Goal: Complete application form: Complete application form

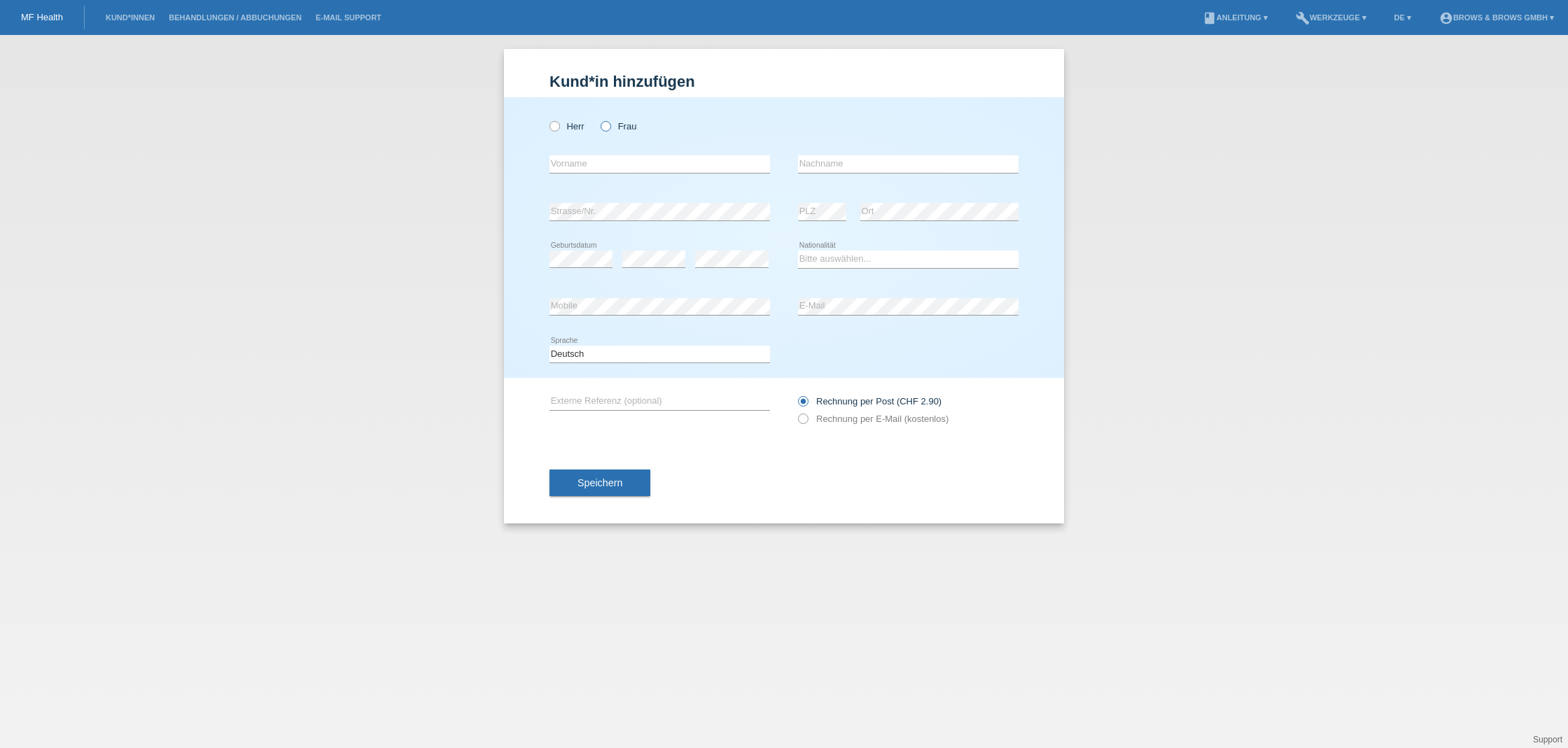
click at [599, 119] on icon at bounding box center [599, 119] width 0 height 0
click at [607, 128] on input "Frau" at bounding box center [605, 125] width 9 height 9
radio input "true"
type input "Hajnalka"
drag, startPoint x: 804, startPoint y: 166, endPoint x: 808, endPoint y: 200, distance: 34.2
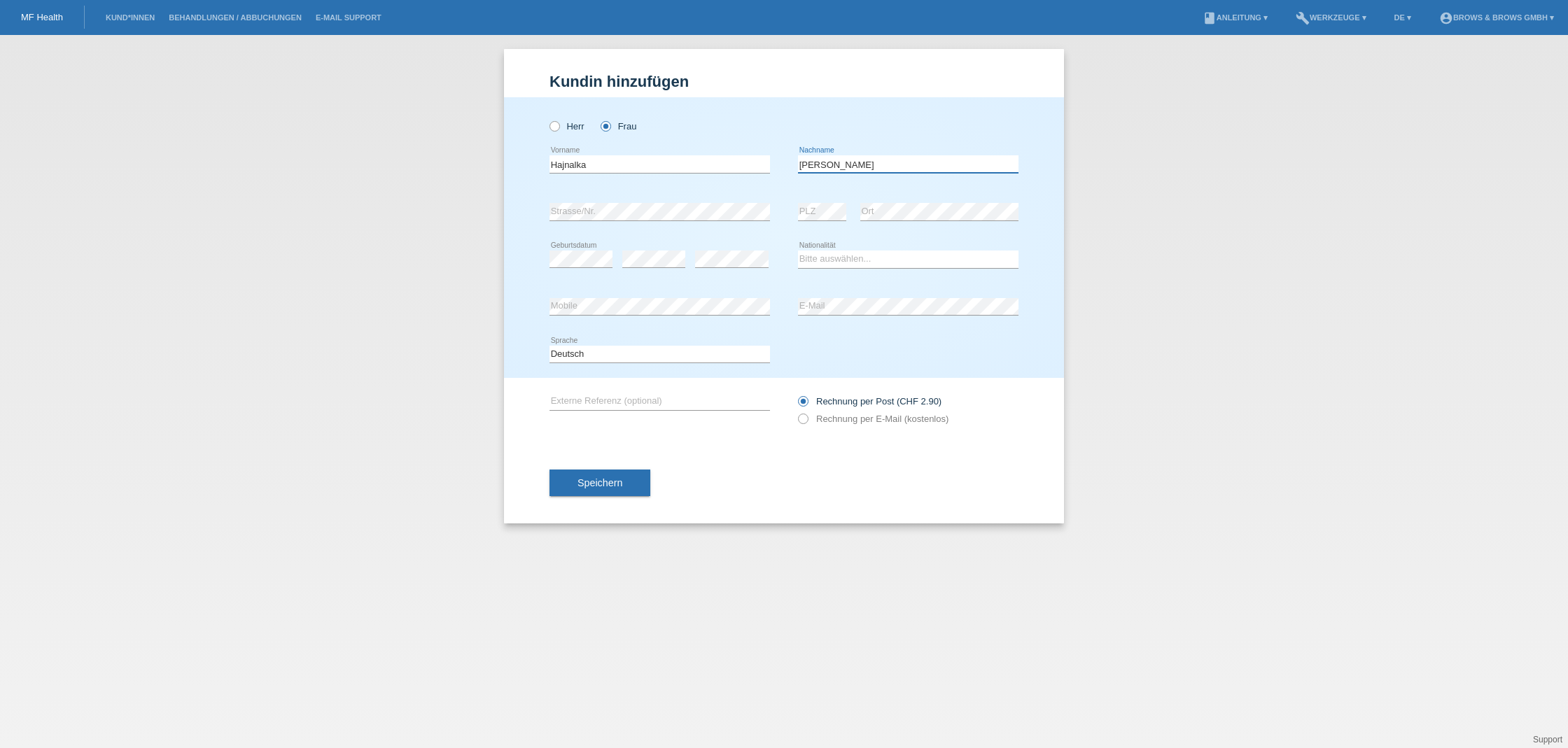
click at [803, 170] on input "Bapp" at bounding box center [908, 164] width 220 height 17
type input "Papp"
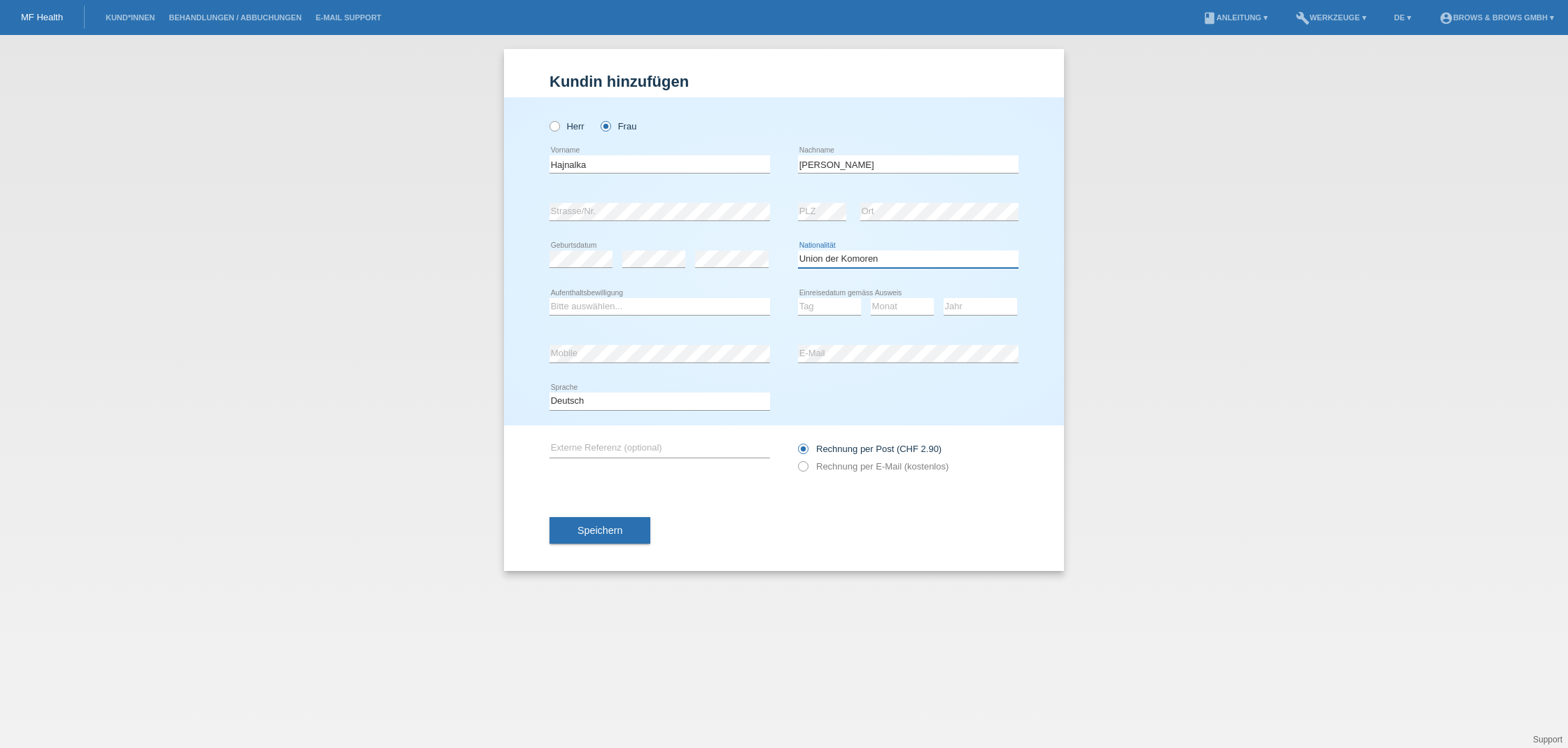
select select "HU"
select select "C"
select select "30"
select select "10"
select select "2013"
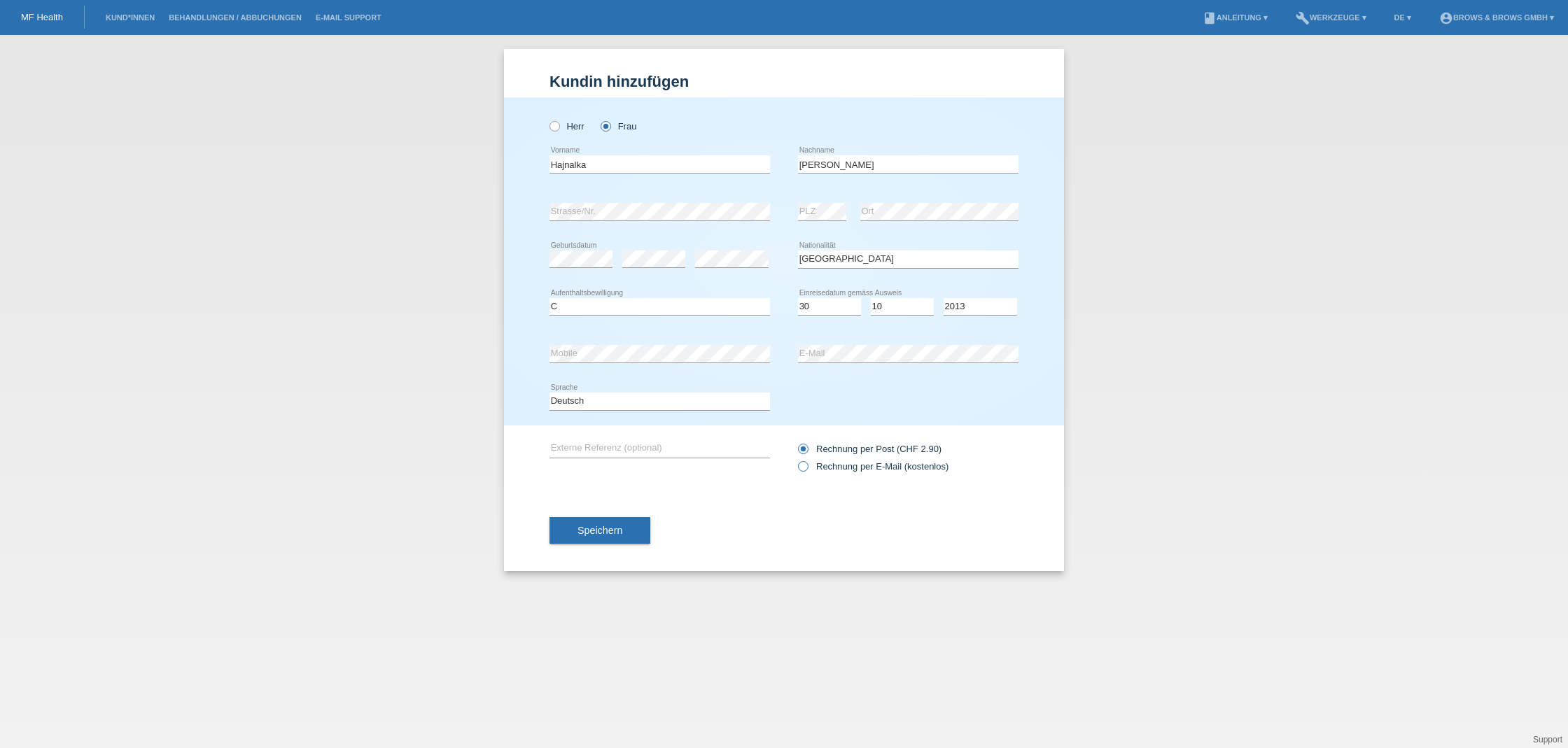
click at [795, 459] on icon at bounding box center [795, 459] width 0 height 0
click at [802, 464] on input "Rechnung per E-Mail (kostenlos)" at bounding box center [802, 469] width 9 height 17
radio input "true"
click at [621, 525] on span "Speichern" at bounding box center [599, 530] width 45 height 11
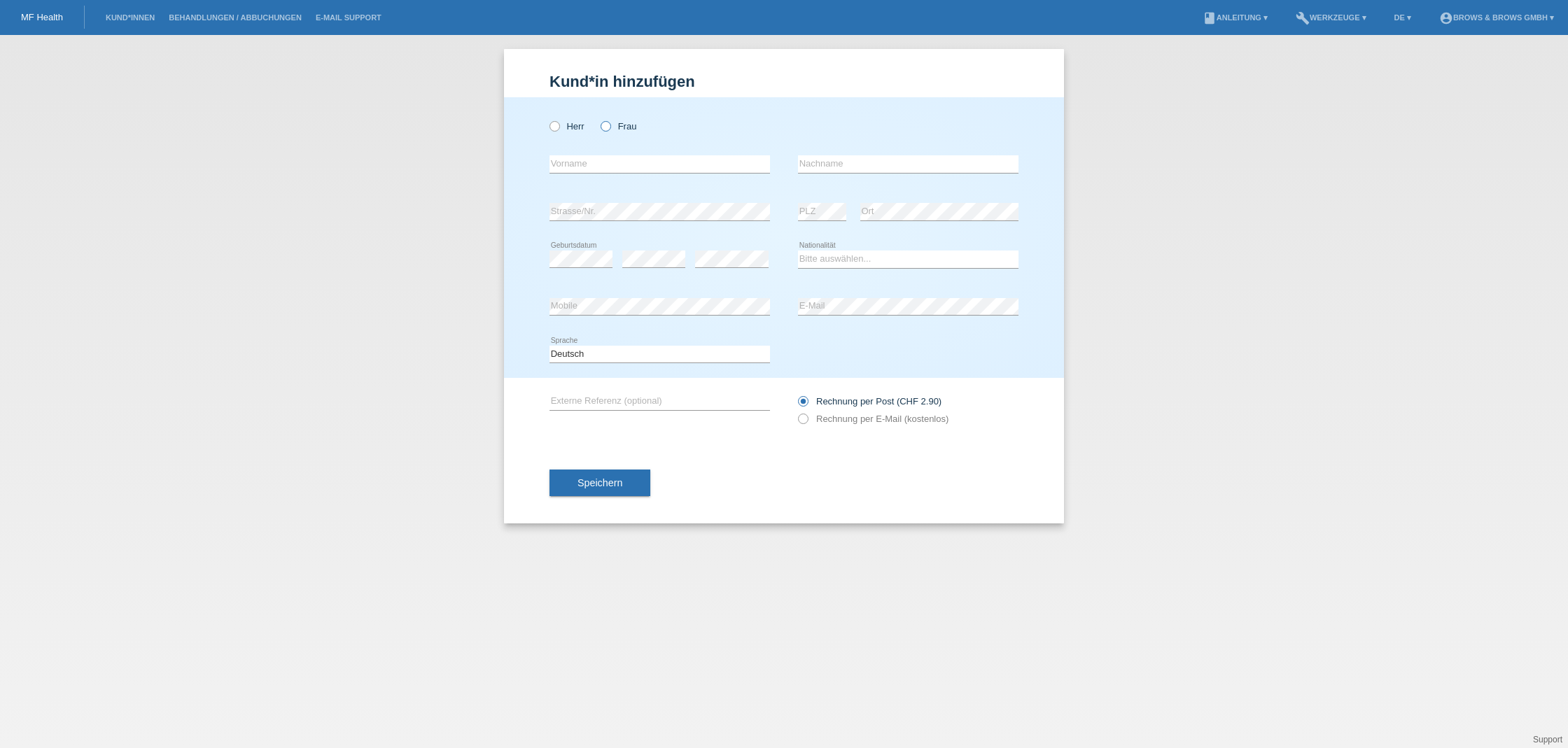
click at [599, 119] on icon at bounding box center [599, 119] width 0 height 0
click at [606, 128] on input "Frau" at bounding box center [605, 125] width 9 height 9
radio input "true"
click at [148, 22] on li "Kund*innen" at bounding box center [130, 17] width 63 height 36
click at [140, 17] on link "Kund*innen" at bounding box center [130, 17] width 63 height 8
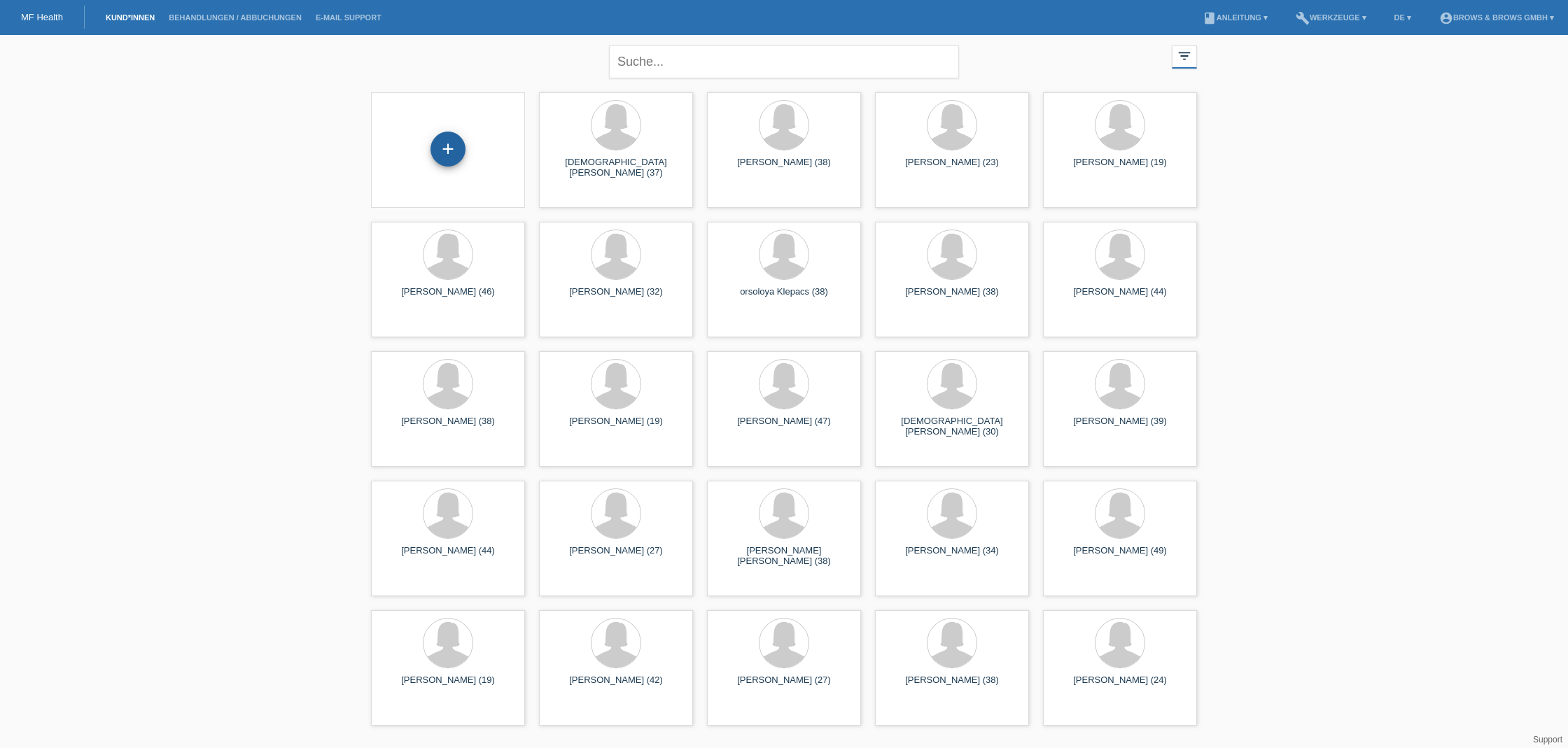
click at [457, 148] on div "+" at bounding box center [448, 149] width 35 height 35
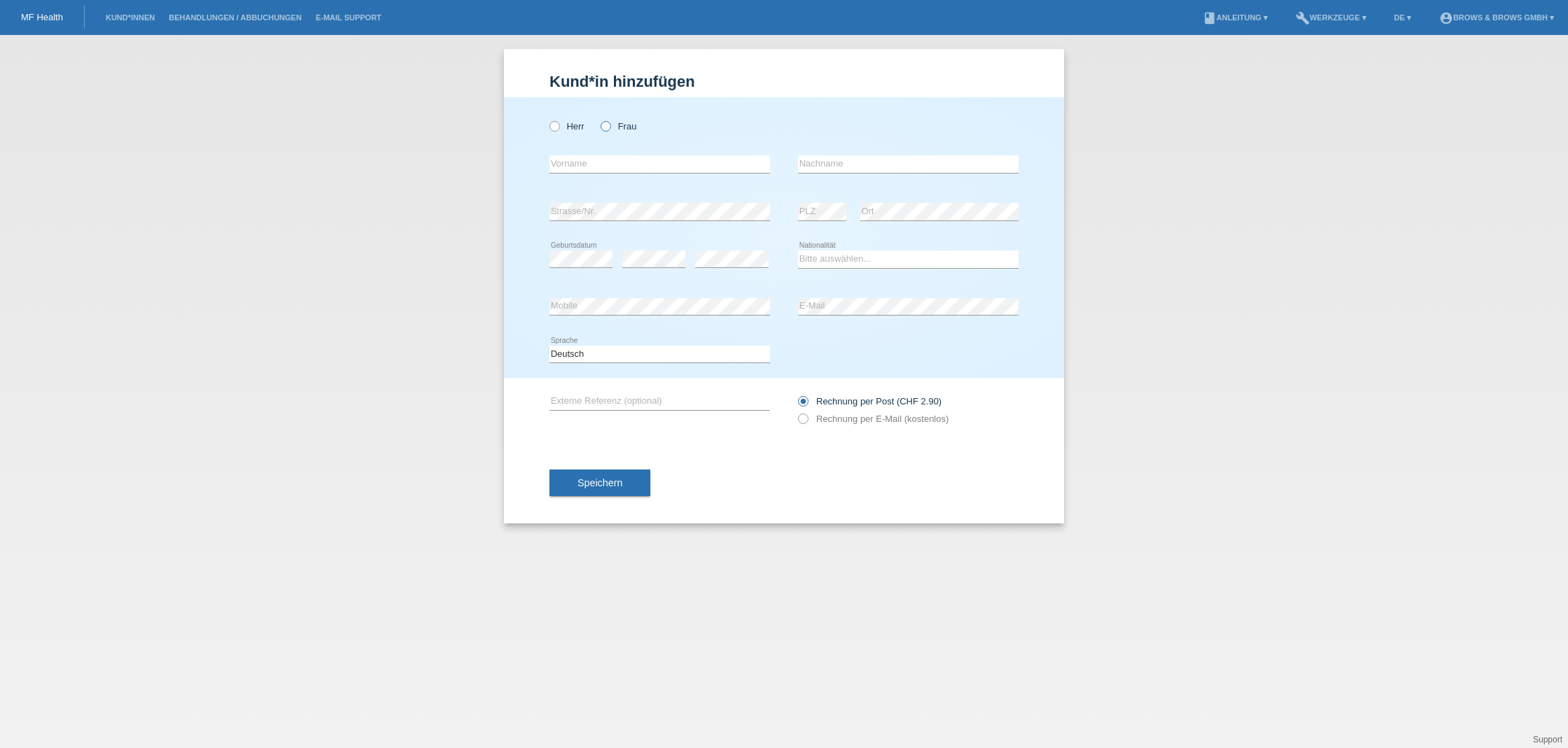
click at [599, 119] on icon at bounding box center [599, 119] width 0 height 0
click at [607, 127] on input "Frau" at bounding box center [605, 125] width 9 height 9
radio input "true"
type input "H"
click at [634, 164] on input "text" at bounding box center [659, 164] width 220 height 17
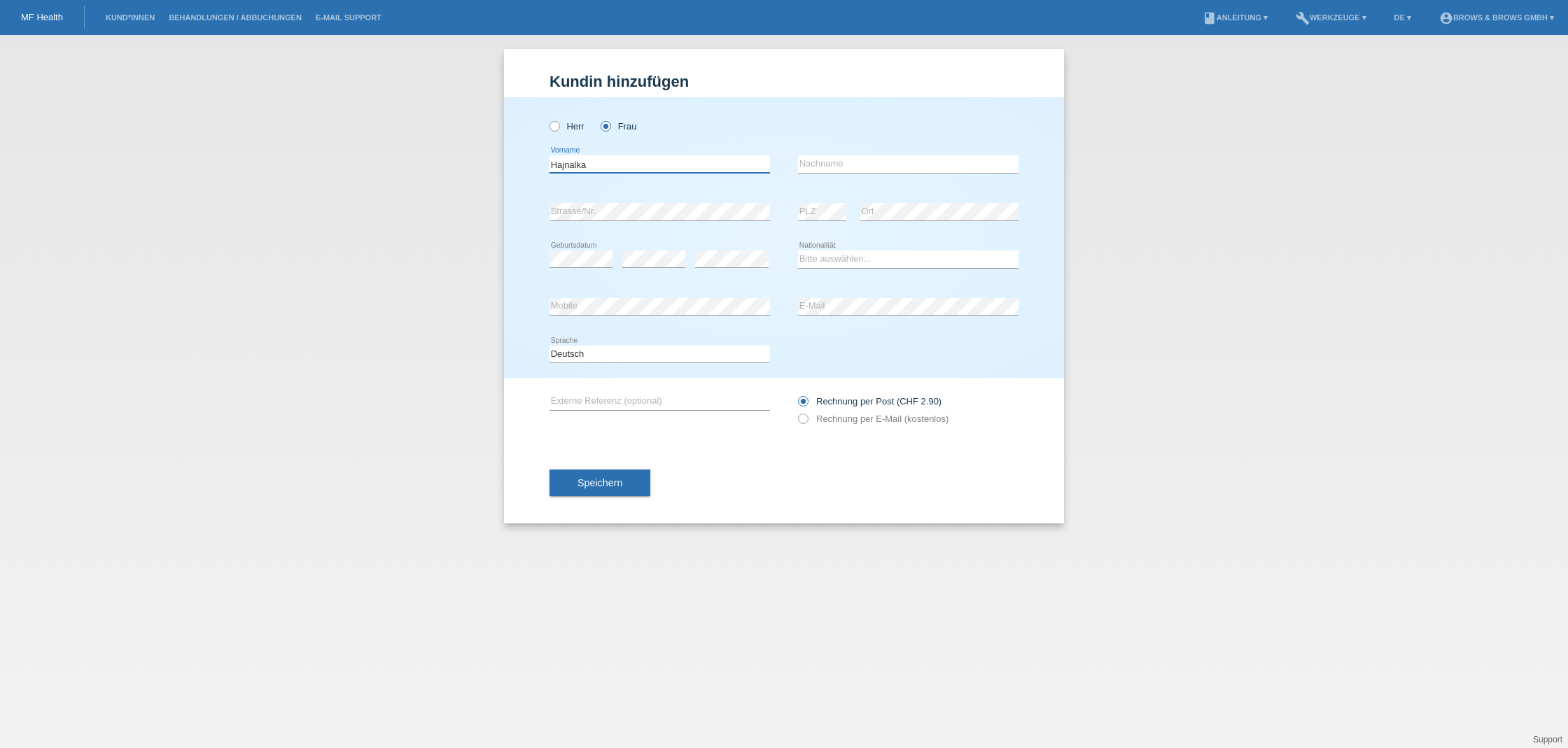
scroll to position [0, 1]
type input "Hajnalka"
type input "[PERSON_NAME]"
select select "HU"
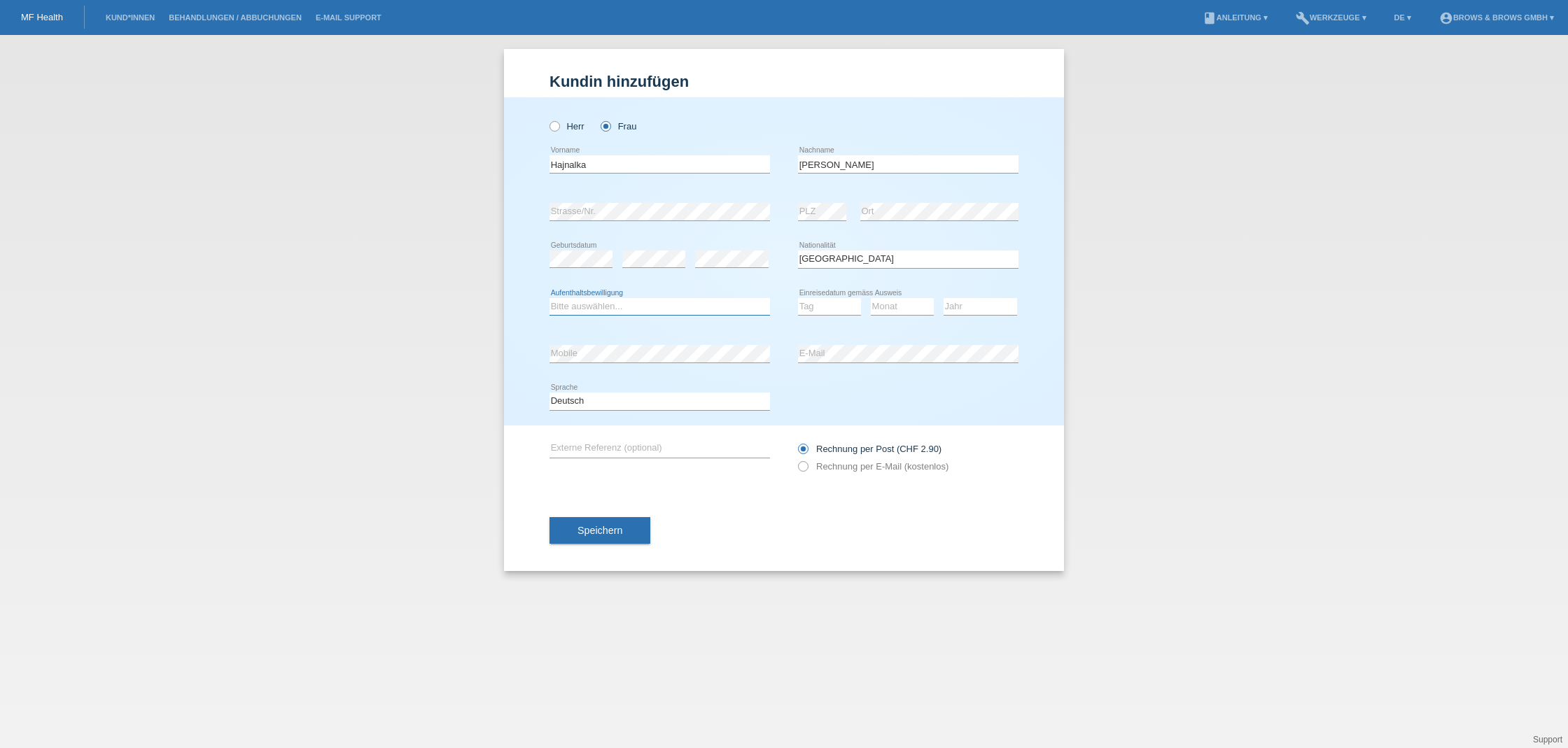
select select "C"
select select "30"
click at [890, 319] on div "Monat 01 02 03 04 05 06 07 08 09 10 11 12 error" at bounding box center [902, 307] width 63 height 48
click at [887, 295] on div "Monat 01 02 03 04 05 06 07 08 09 10 11 12 error" at bounding box center [902, 307] width 63 height 48
select select "10"
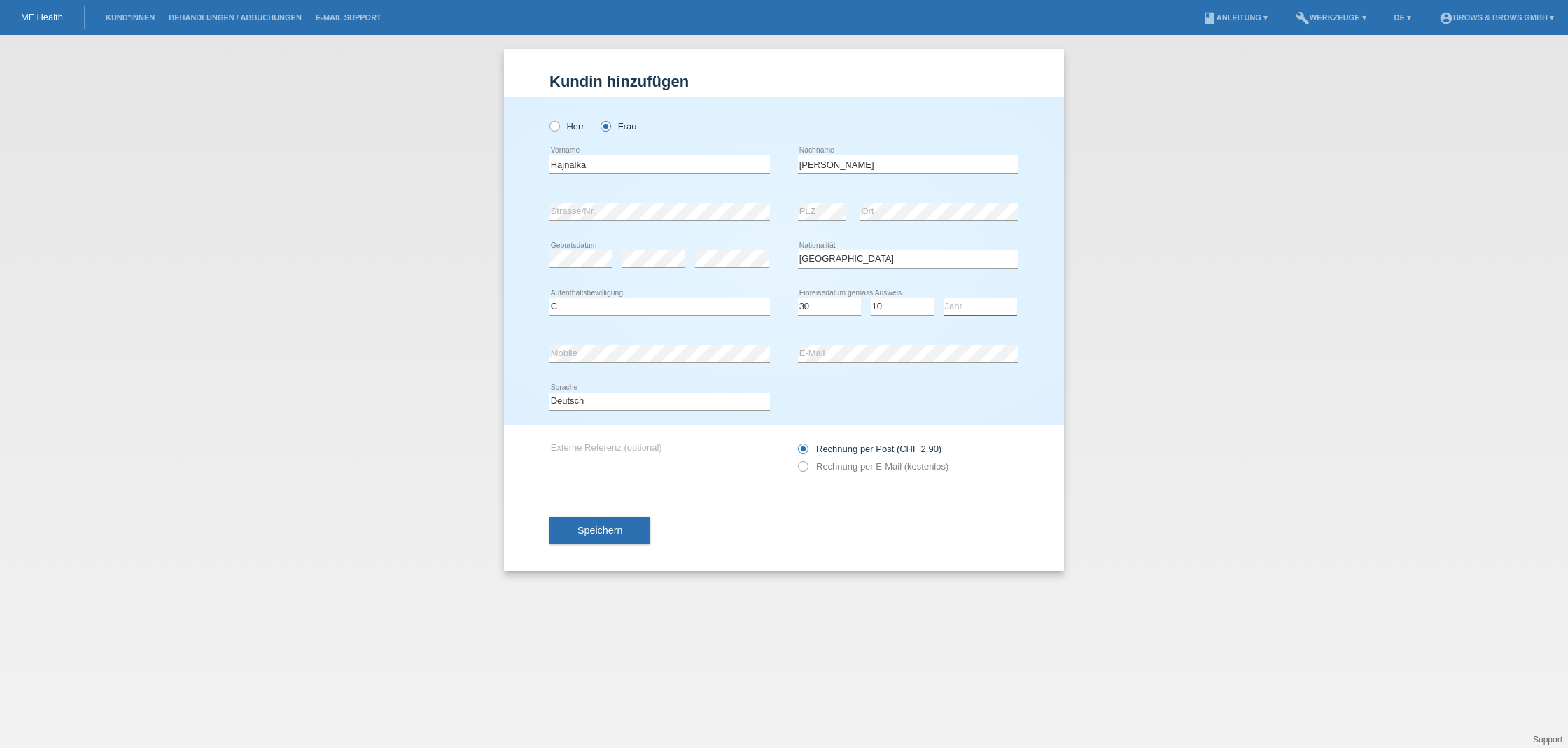
select select "2013"
click at [795, 459] on icon at bounding box center [795, 459] width 0 height 0
click at [805, 468] on input "Rechnung per E-Mail (kostenlos)" at bounding box center [802, 469] width 9 height 17
radio input "true"
click at [871, 393] on div "Deutsch Français Italiano English error Sprache" at bounding box center [783, 401] width 469 height 48
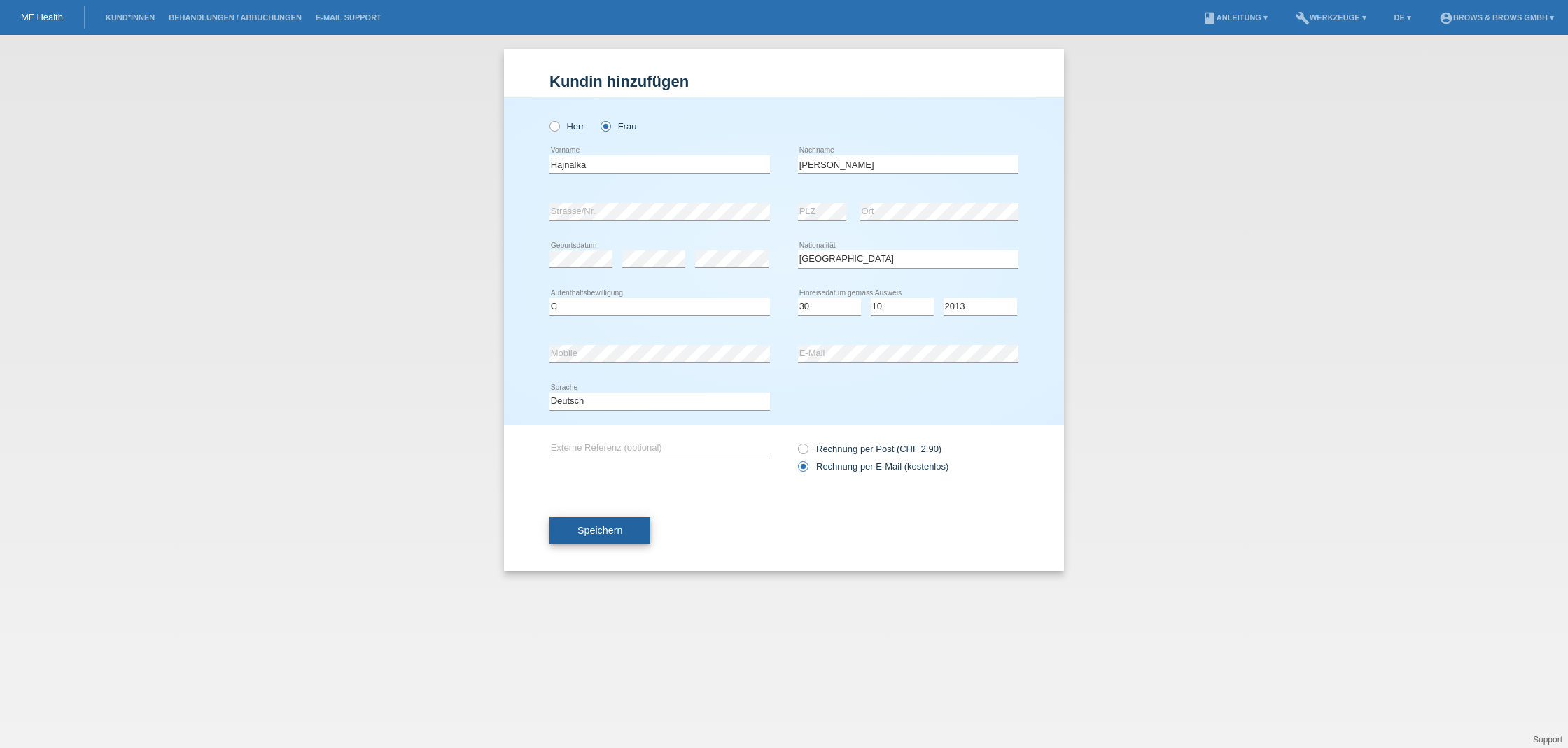
click at [624, 529] on button "Speichern" at bounding box center [599, 530] width 101 height 27
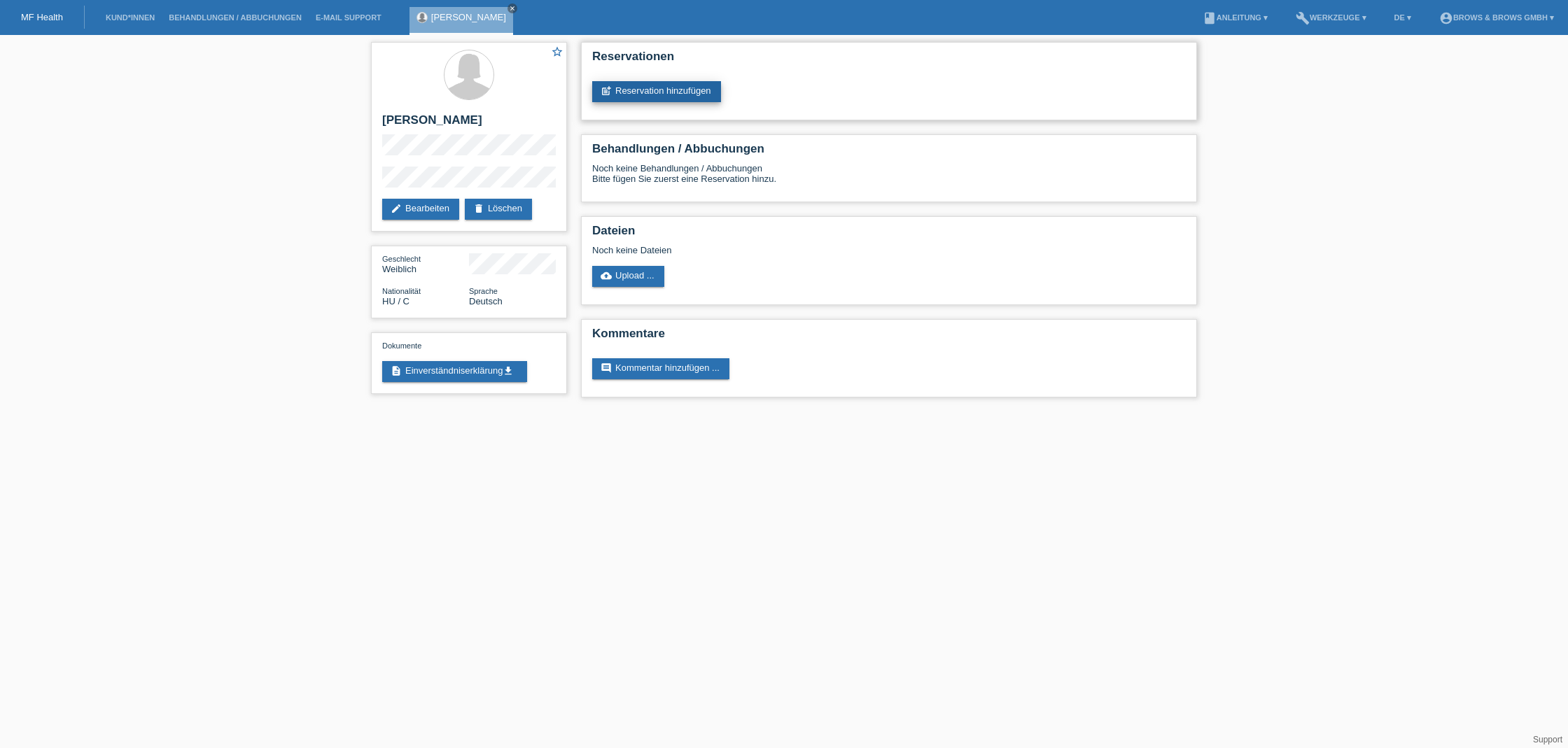
click at [665, 87] on link "post_add Reservation hinzufügen" at bounding box center [656, 92] width 129 height 21
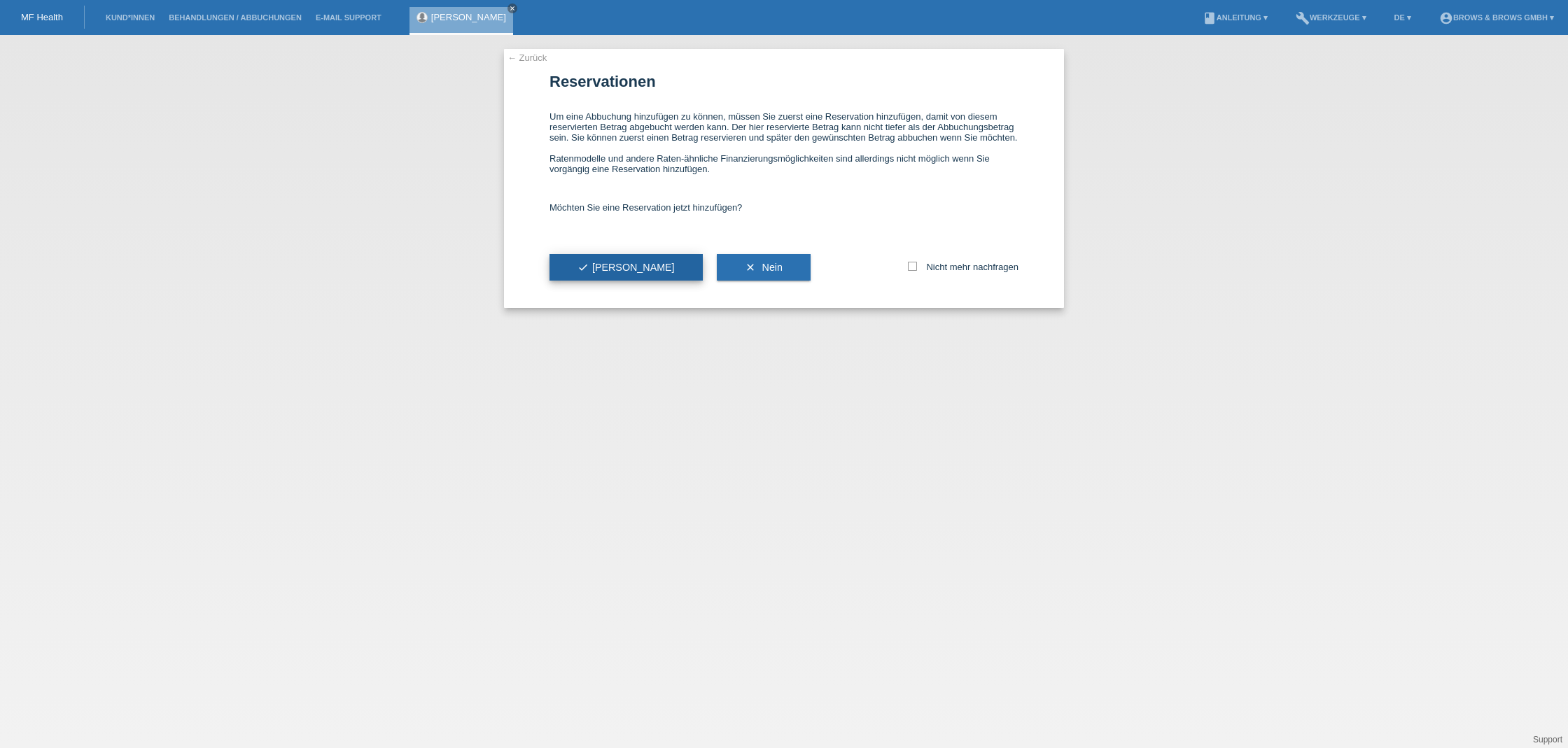
click at [602, 268] on button "check Ja" at bounding box center [626, 267] width 153 height 27
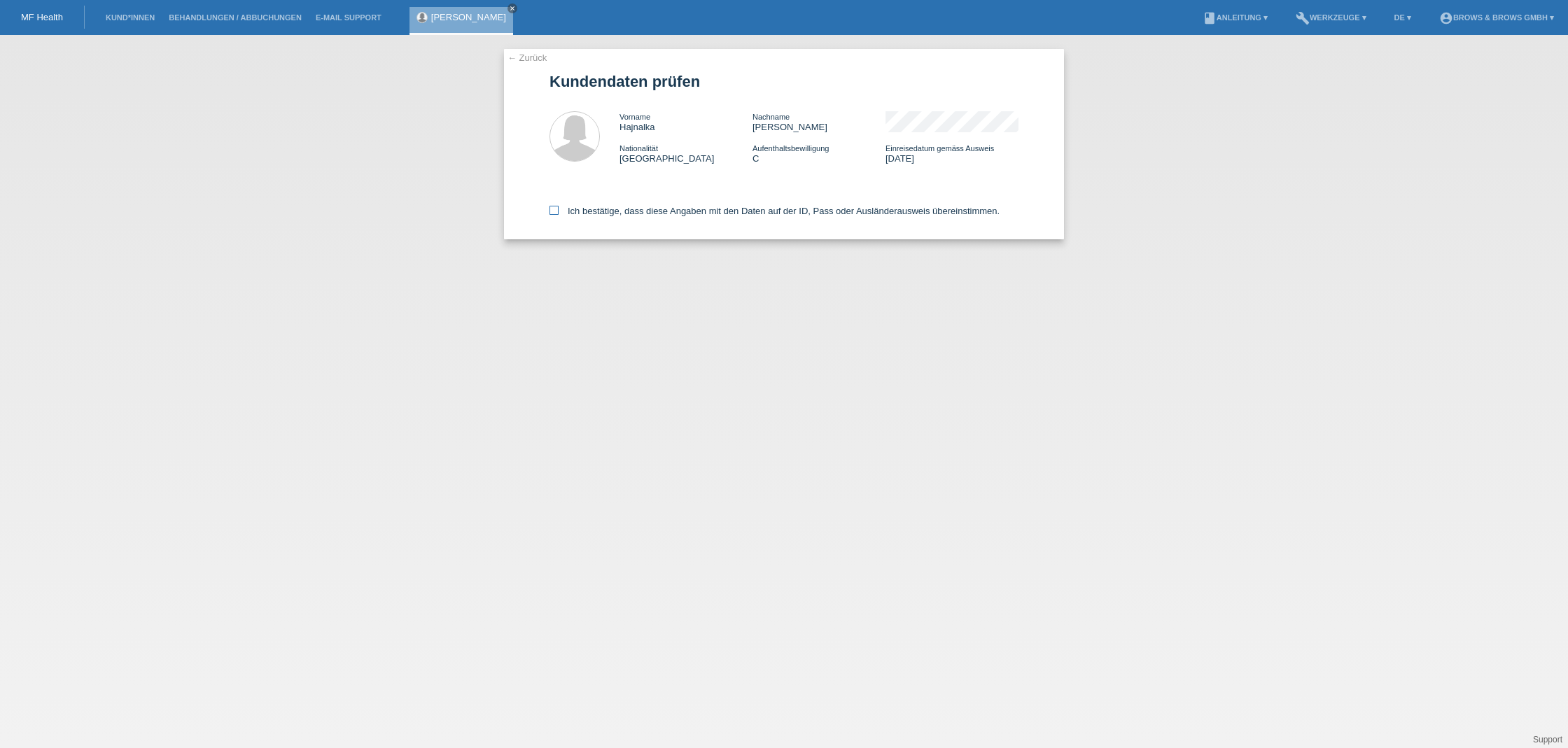
click at [555, 213] on icon at bounding box center [554, 210] width 9 height 9
click at [555, 213] on input "Ich bestätige, dass diese Angaben mit den Daten auf der ID, Pass oder Ausländer…" at bounding box center [554, 210] width 9 height 9
checkbox input "true"
